Goal: Task Accomplishment & Management: Use online tool/utility

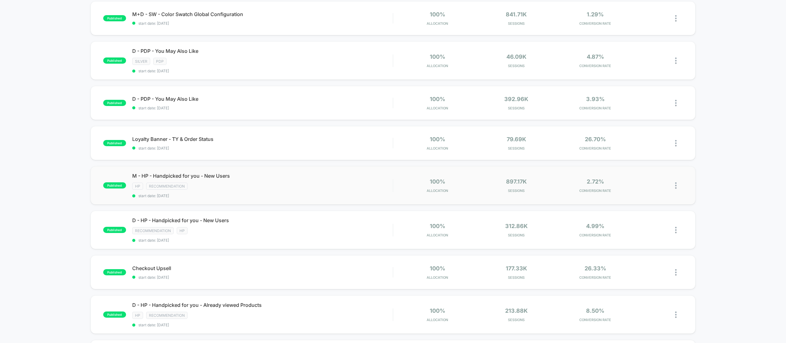
scroll to position [58, 0]
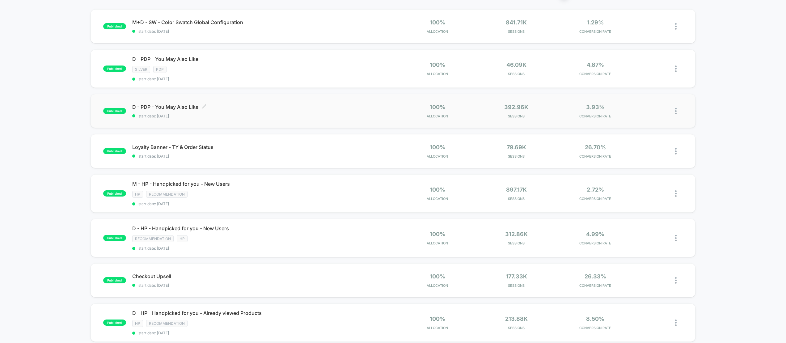
click at [246, 106] on span "D - PDP - You May Also Like Click to edit experience details" at bounding box center [262, 107] width 261 height 6
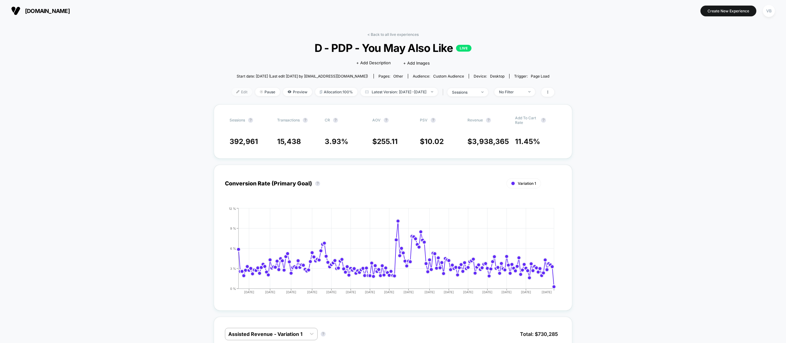
click at [232, 91] on span "Edit" at bounding box center [242, 92] width 20 height 8
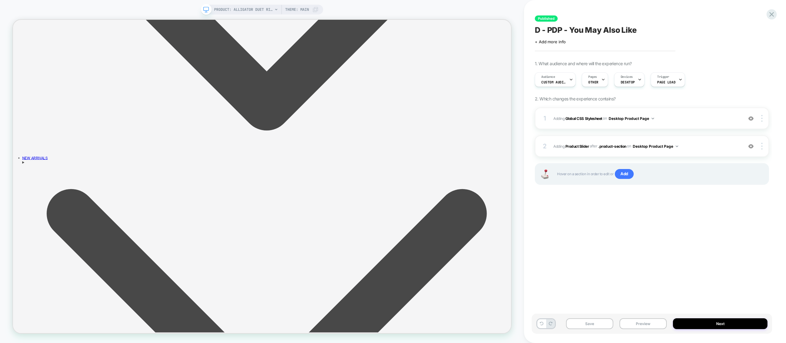
scroll to position [722, 0]
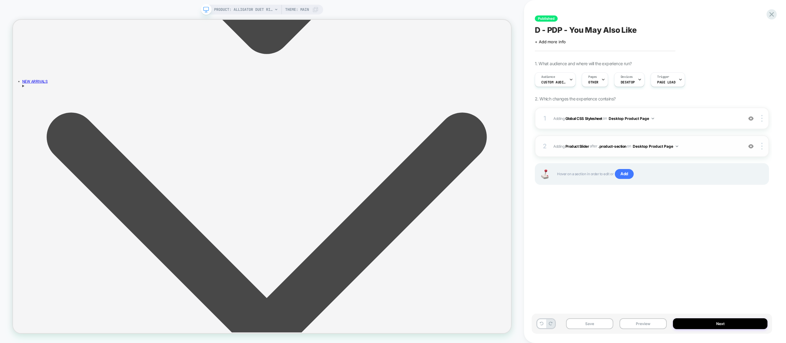
click at [710, 146] on span "#_loomi_addon_1688674636738 Adding Product Slider AFTER .product-section .produ…" at bounding box center [646, 146] width 186 height 8
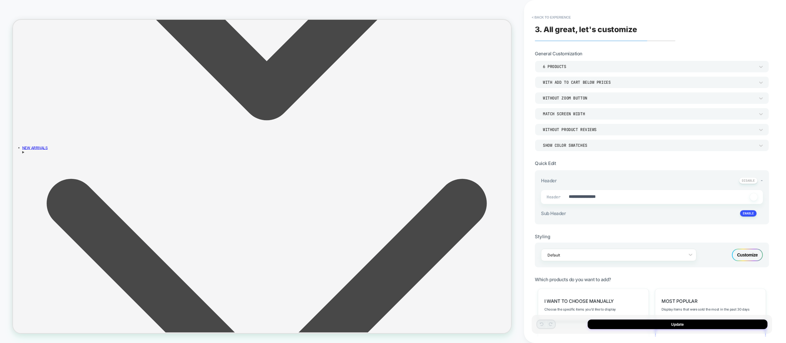
scroll to position [632, 0]
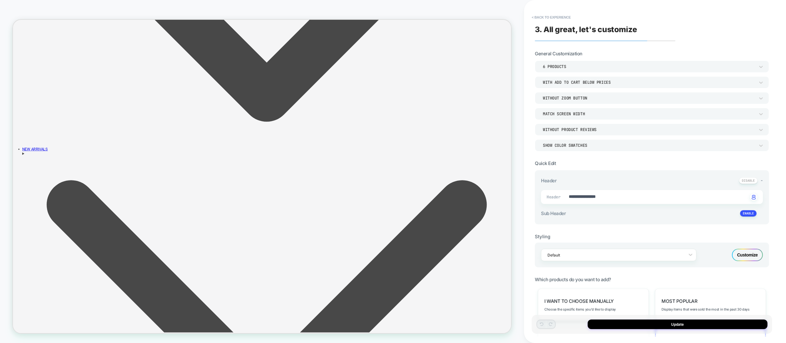
type textarea "*"
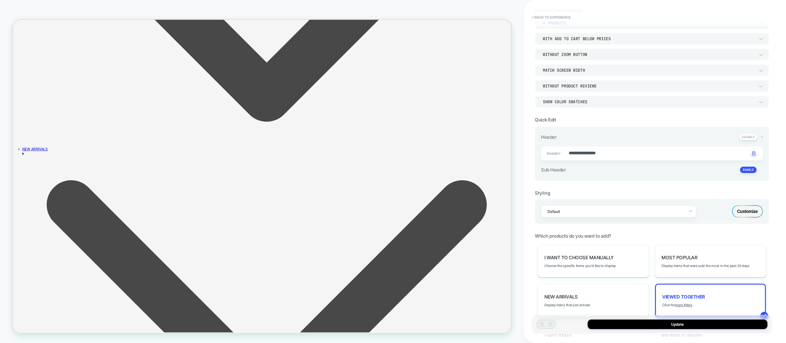
scroll to position [0, 0]
